Goal: Information Seeking & Learning: Find specific fact

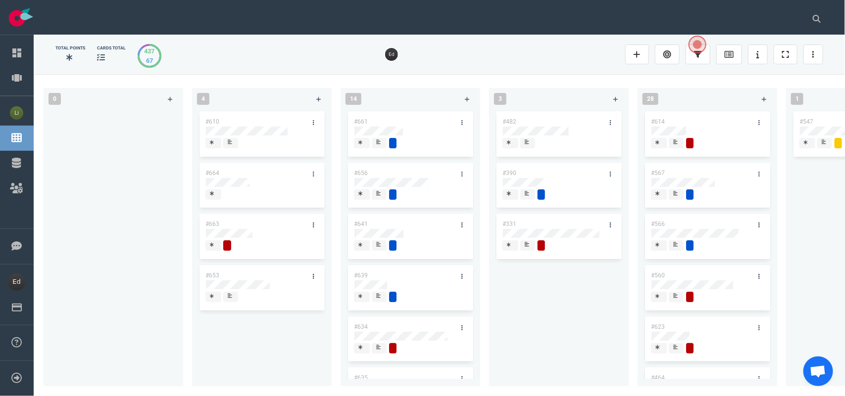
scroll to position [62, 0]
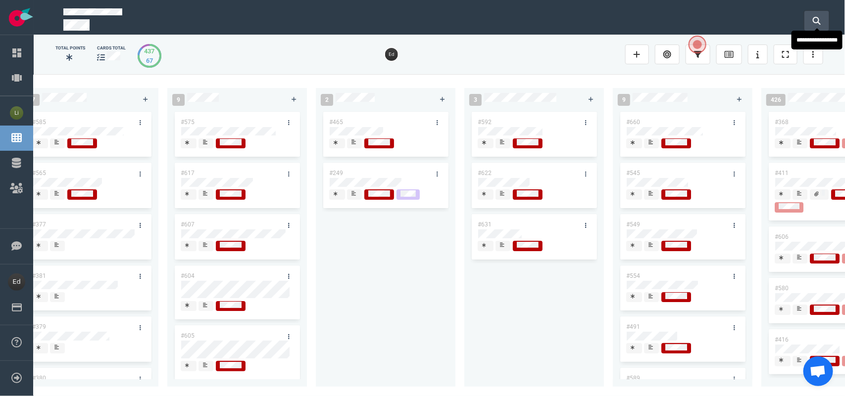
click at [813, 17] on icon at bounding box center [817, 21] width 8 height 8
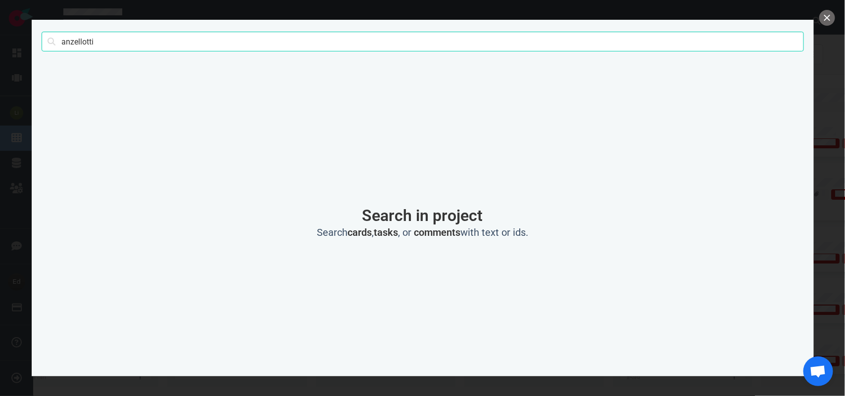
click at [85, 45] on input "anzellotti" at bounding box center [423, 42] width 762 height 20
click button "Search" at bounding box center [0, 0] width 0 height 0
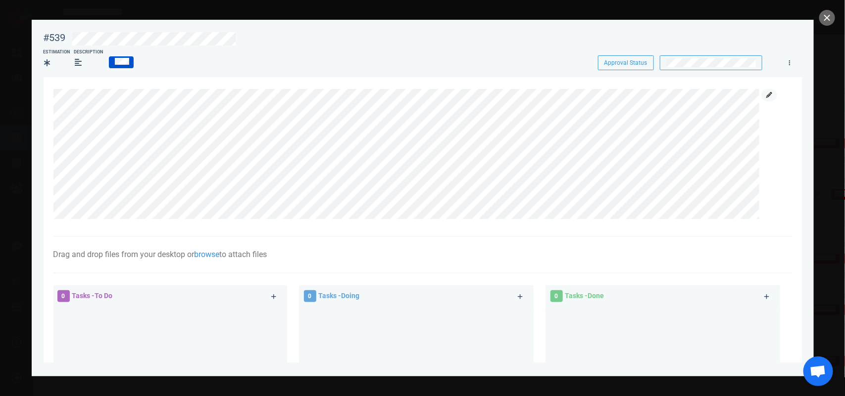
click at [764, 95] on link at bounding box center [769, 95] width 16 height 12
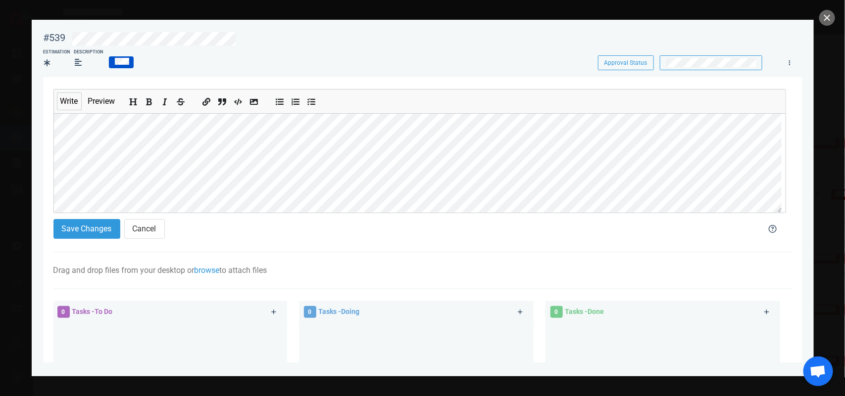
scroll to position [65, 0]
click at [820, 8] on div at bounding box center [422, 198] width 845 height 396
click at [825, 15] on button "close" at bounding box center [827, 18] width 16 height 16
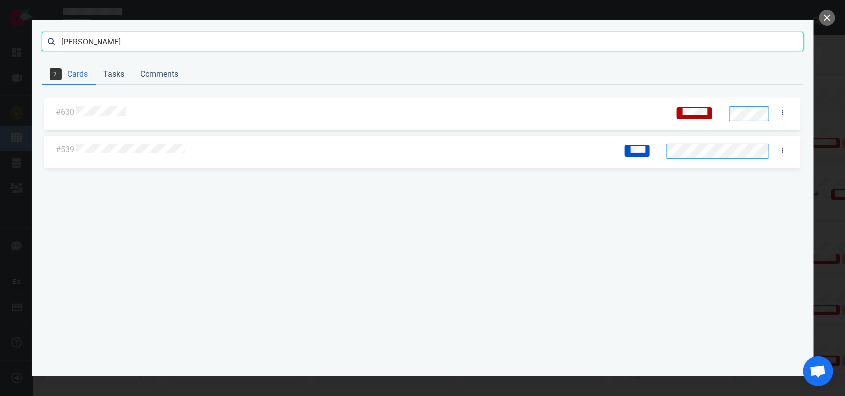
click at [71, 43] on input "[PERSON_NAME]" at bounding box center [423, 42] width 762 height 20
type input "[PERSON_NAME]"
click button "Search" at bounding box center [0, 0] width 0 height 0
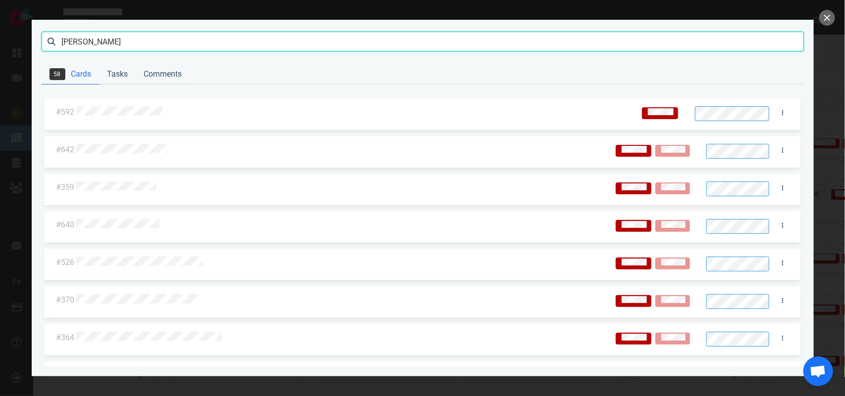
click at [74, 42] on input "[PERSON_NAME]" at bounding box center [423, 42] width 762 height 20
click at [112, 47] on input "[PERSON_NAME]" at bounding box center [423, 42] width 762 height 20
click at [124, 102] on div at bounding box center [353, 112] width 558 height 24
